Goal: Information Seeking & Learning: Learn about a topic

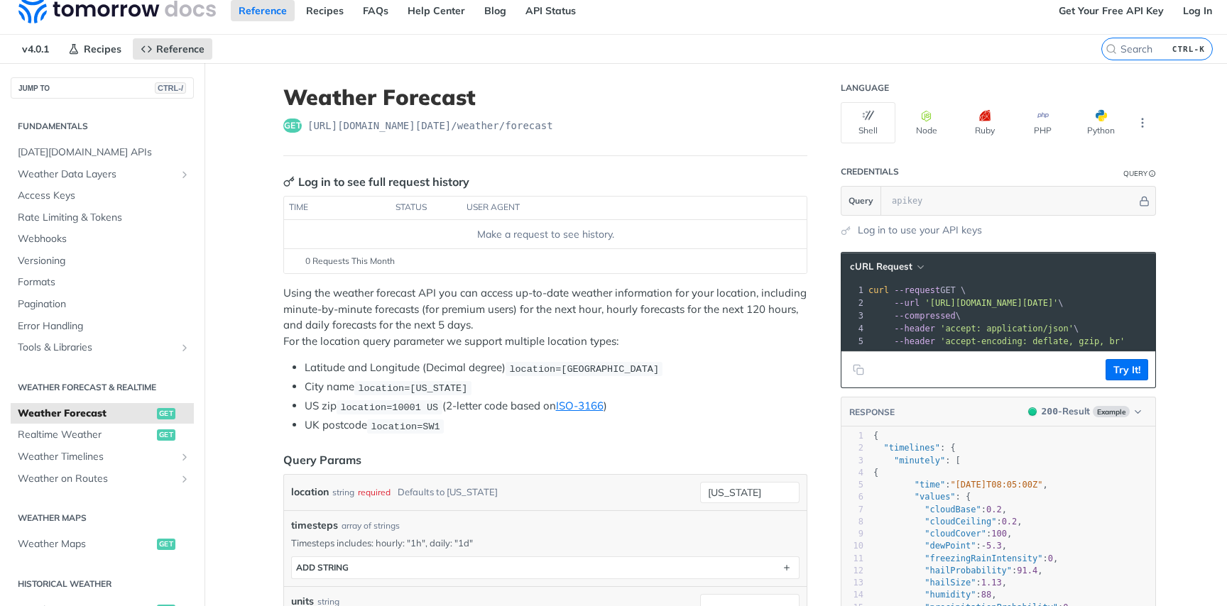
click at [308, 460] on div "Query Params" at bounding box center [322, 460] width 78 height 17
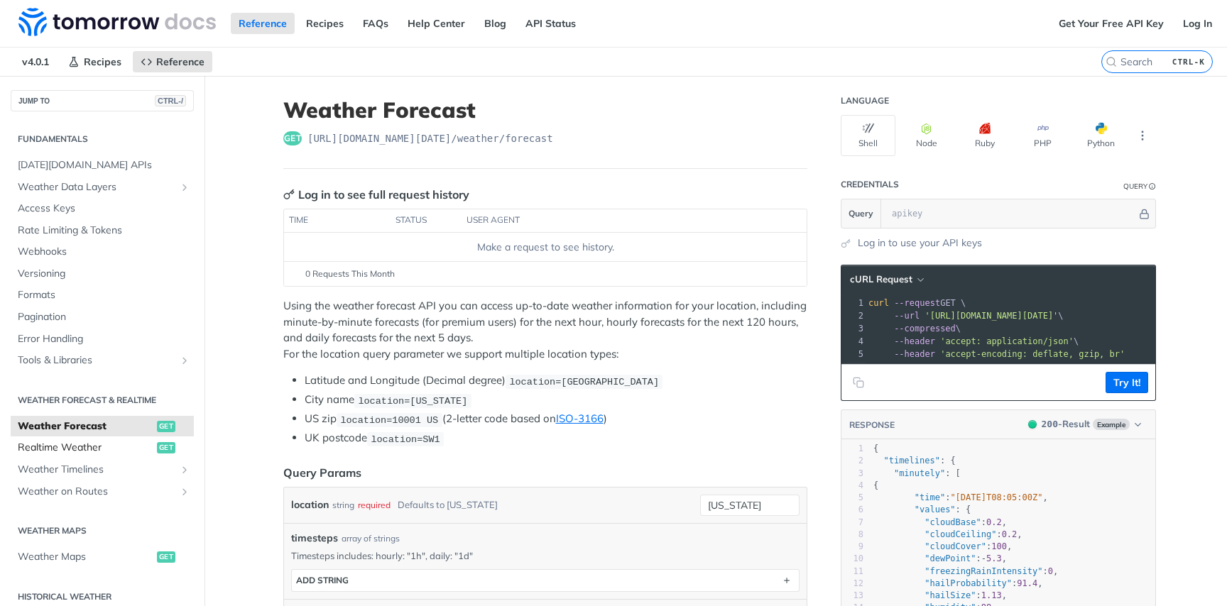
click at [56, 445] on span "Realtime Weather" at bounding box center [86, 448] width 136 height 14
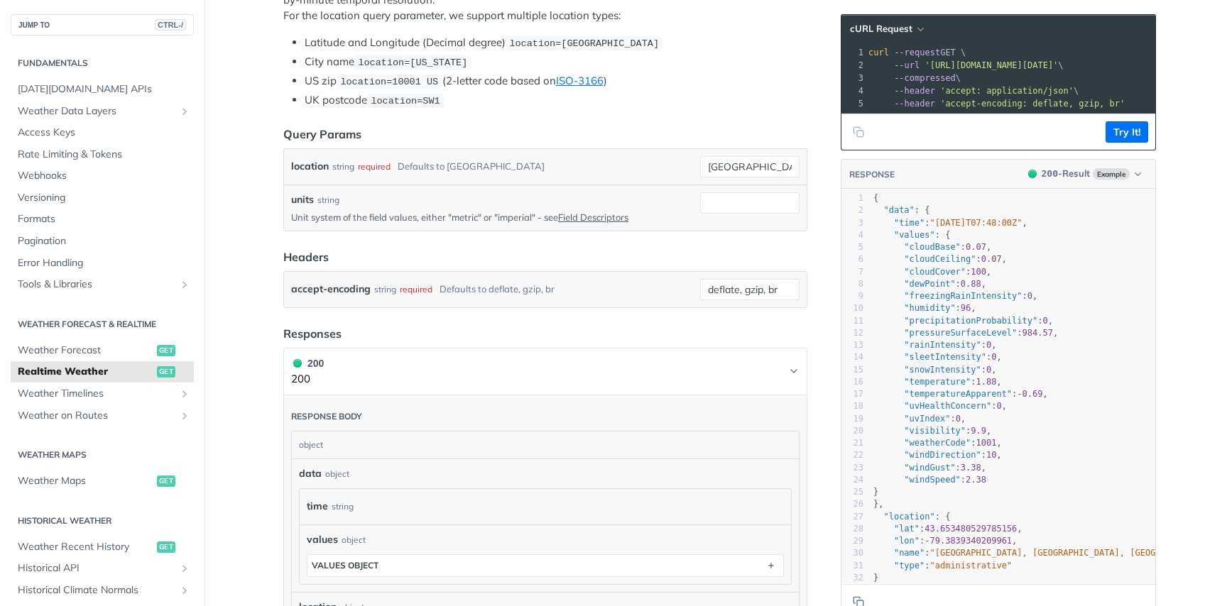
scroll to position [482, 0]
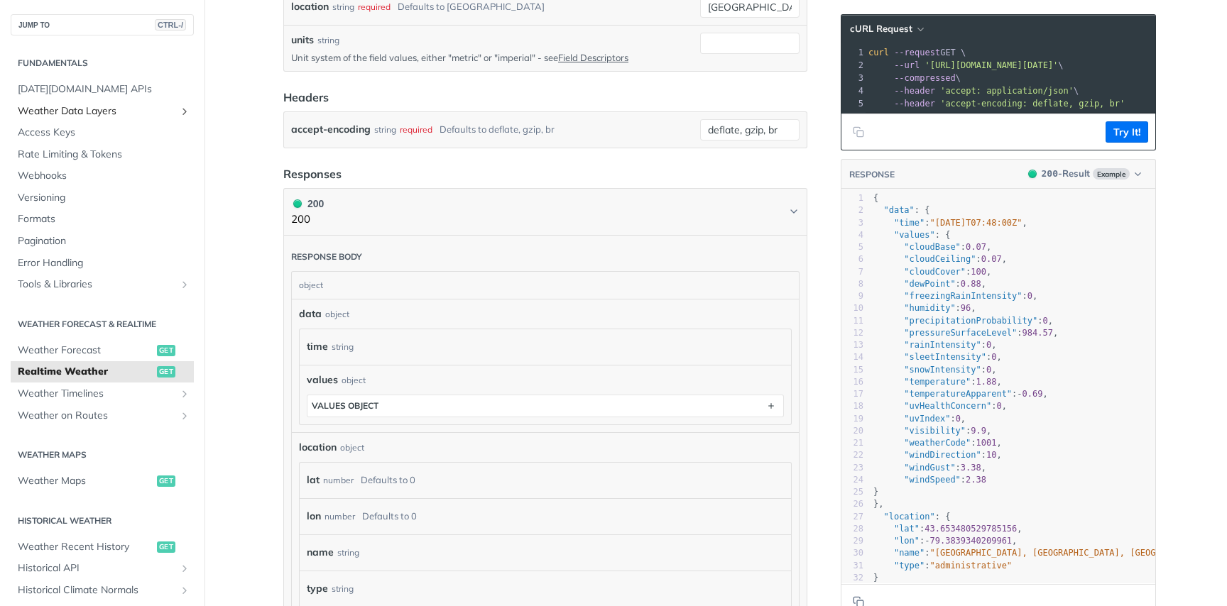
click at [38, 116] on span "Weather Data Layers" at bounding box center [97, 111] width 158 height 14
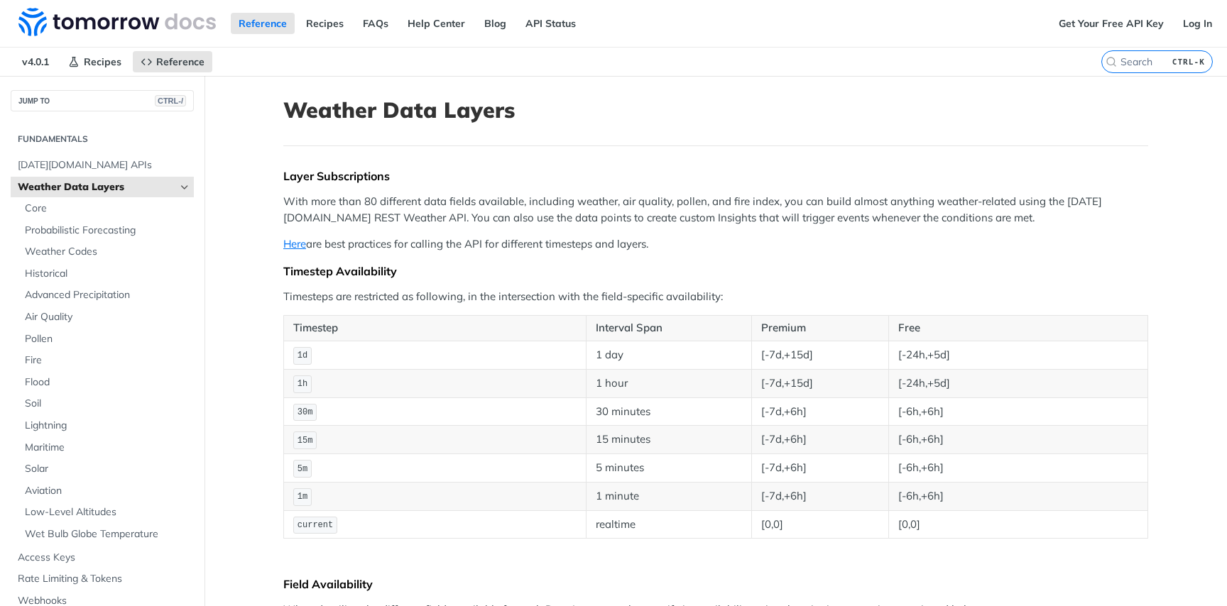
click at [319, 222] on p "With more than 80 different data fields available, including weather, air quali…" at bounding box center [715, 210] width 865 height 32
drag, startPoint x: 528, startPoint y: 203, endPoint x: 618, endPoint y: 199, distance: 90.3
click at [618, 199] on p "With more than 80 different data fields available, including weather, air quali…" at bounding box center [715, 210] width 865 height 32
click at [412, 244] on p "Here are best practices for calling the API for different timesteps and layers." at bounding box center [715, 244] width 865 height 16
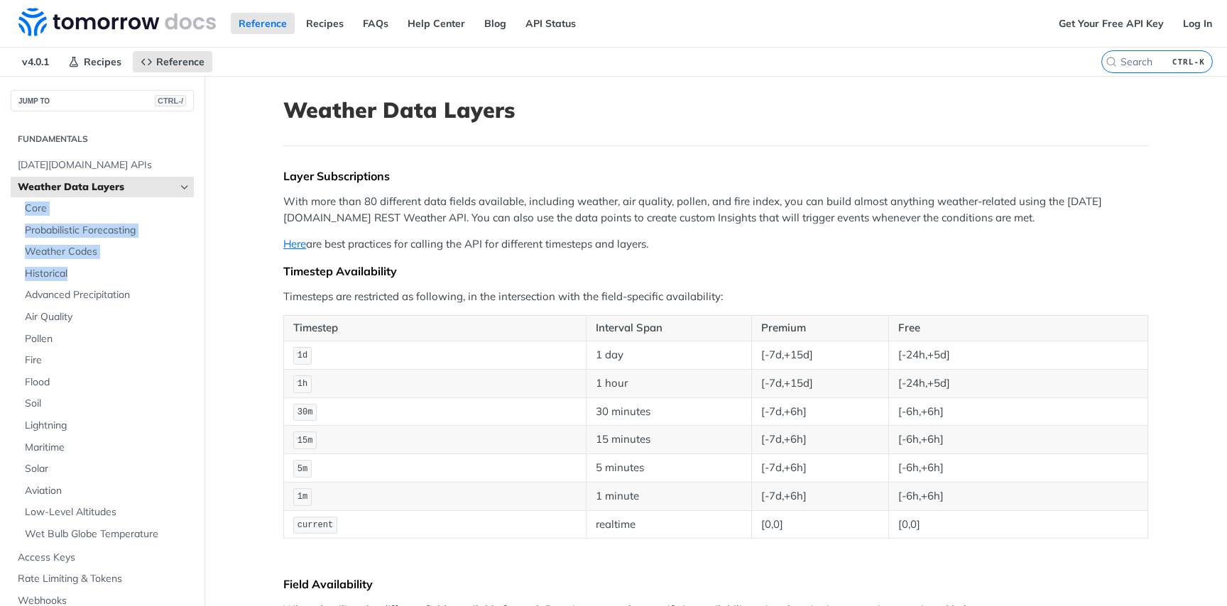
drag, startPoint x: 212, startPoint y: 185, endPoint x: 207, endPoint y: 278, distance: 93.2
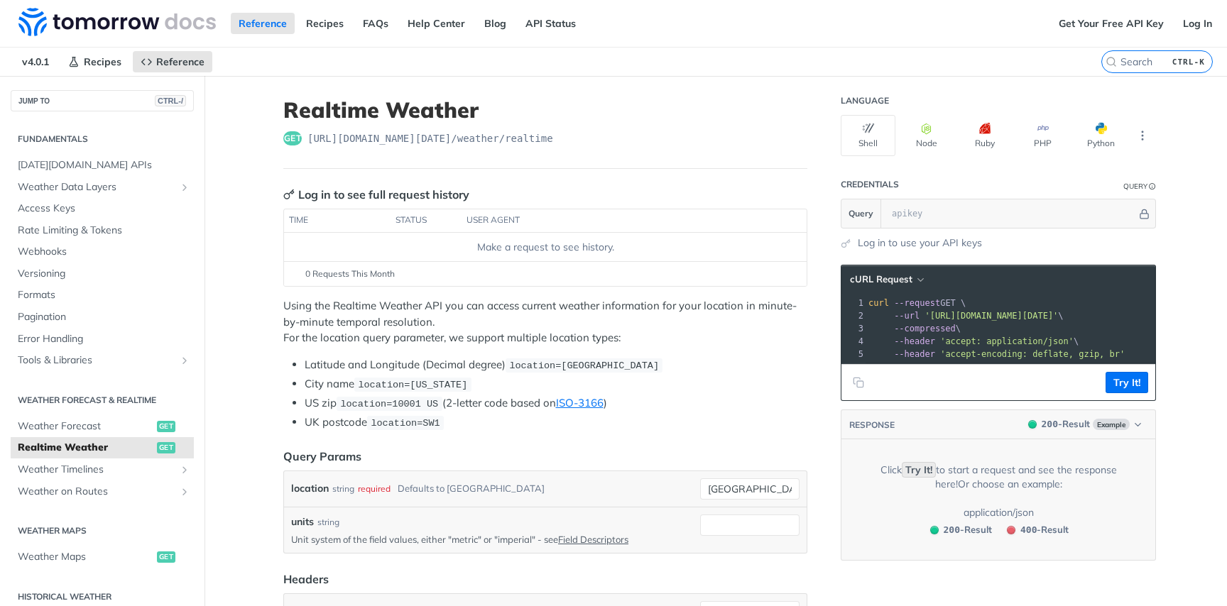
scroll to position [337, 0]
